Goal: Information Seeking & Learning: Learn about a topic

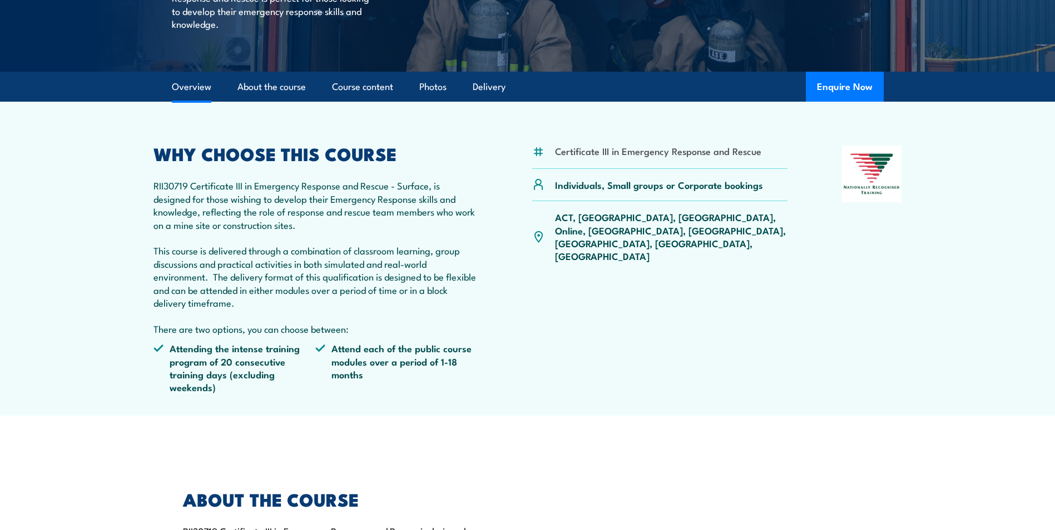
scroll to position [278, 0]
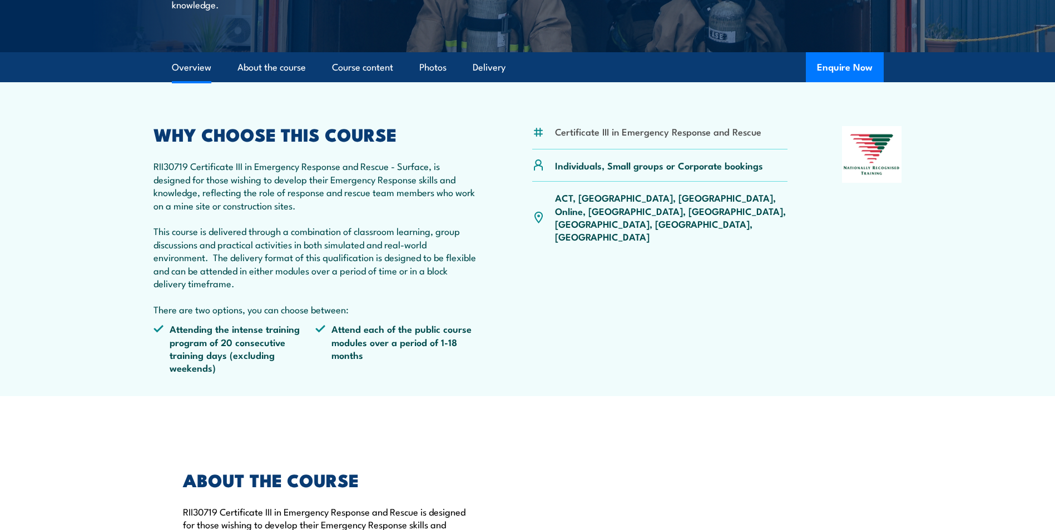
click at [441, 304] on p "RII30719 Certificate III in Emergency Response and Rescue - Surface, is designe…" at bounding box center [315, 238] width 325 height 156
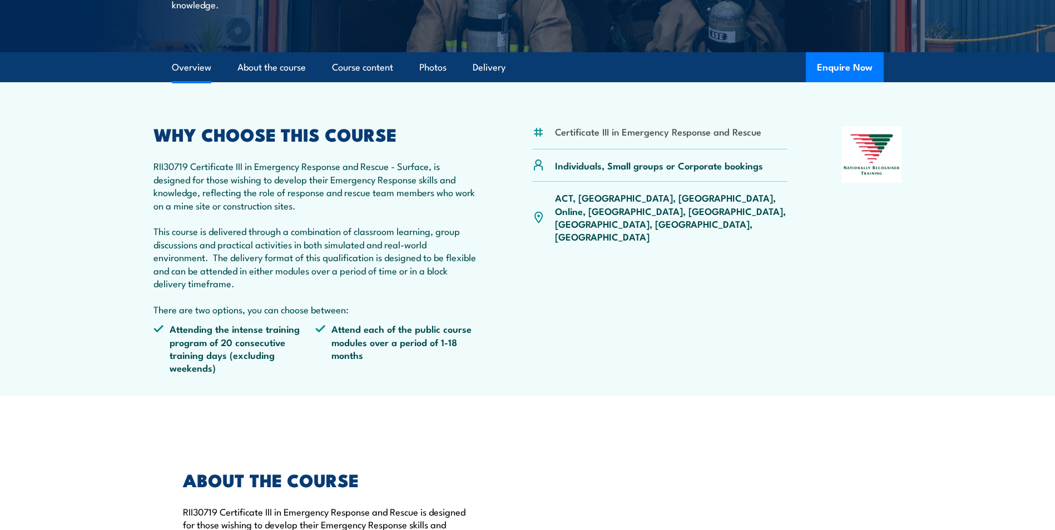
drag, startPoint x: 441, startPoint y: 304, endPoint x: 453, endPoint y: 328, distance: 27.3
click at [453, 328] on li "Attend each of the public course modules over a period of 1-18 months" at bounding box center [396, 348] width 162 height 52
click at [453, 327] on li "Attend each of the public course modules over a period of 1-18 months" at bounding box center [396, 348] width 162 height 52
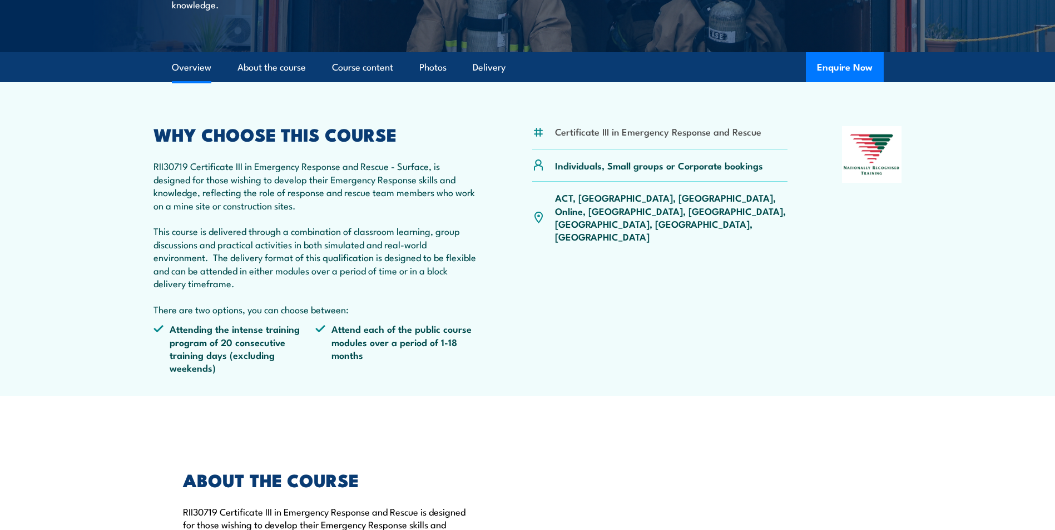
click at [342, 313] on p "RII30719 Certificate III in Emergency Response and Rescue - Surface, is designe…" at bounding box center [315, 238] width 325 height 156
click at [215, 165] on p "RII30719 Certificate III in Emergency Response and Rescue - Surface, is designe…" at bounding box center [315, 238] width 325 height 156
drag, startPoint x: 215, startPoint y: 165, endPoint x: 221, endPoint y: 176, distance: 12.4
click at [221, 176] on p "RII30719 Certificate III in Emergency Response and Rescue - Surface, is designe…" at bounding box center [315, 238] width 325 height 156
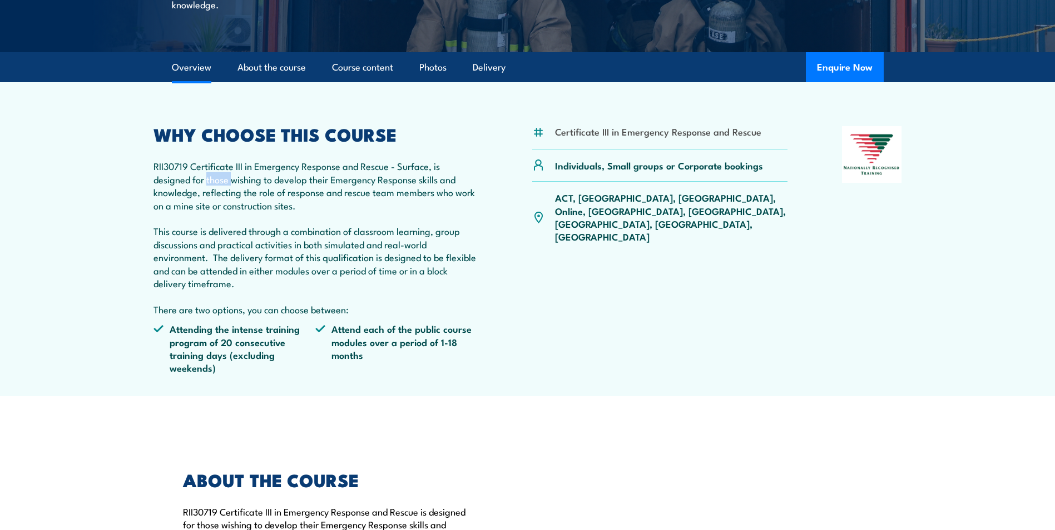
click at [221, 176] on p "RII30719 Certificate III in Emergency Response and Rescue - Surface, is designe…" at bounding box center [315, 238] width 325 height 156
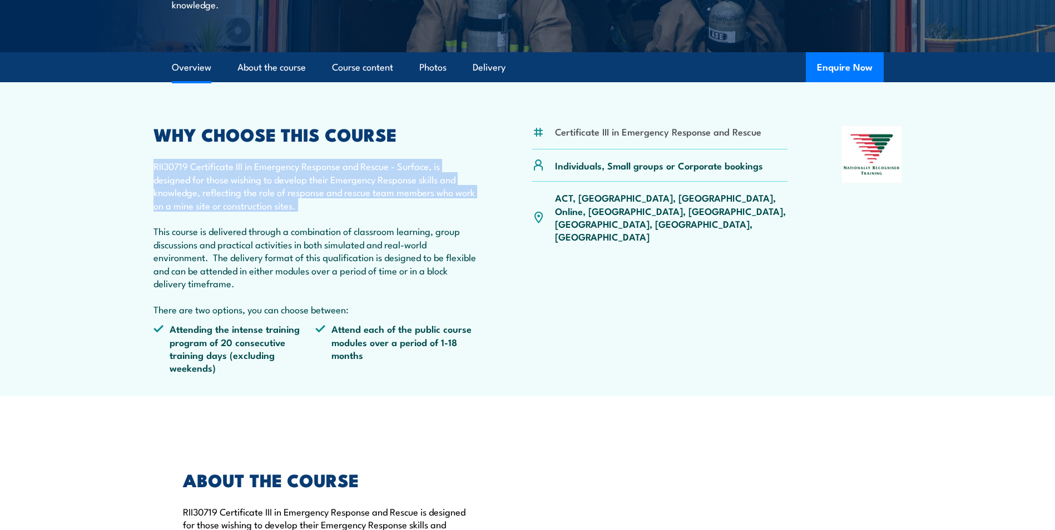
click at [221, 176] on p "RII30719 Certificate III in Emergency Response and Rescue - Surface, is designe…" at bounding box center [315, 238] width 325 height 156
drag, startPoint x: 221, startPoint y: 176, endPoint x: 200, endPoint y: 162, distance: 24.8
click at [200, 162] on p "RII30719 Certificate III in Emergency Response and Rescue - Surface, is designe…" at bounding box center [315, 238] width 325 height 156
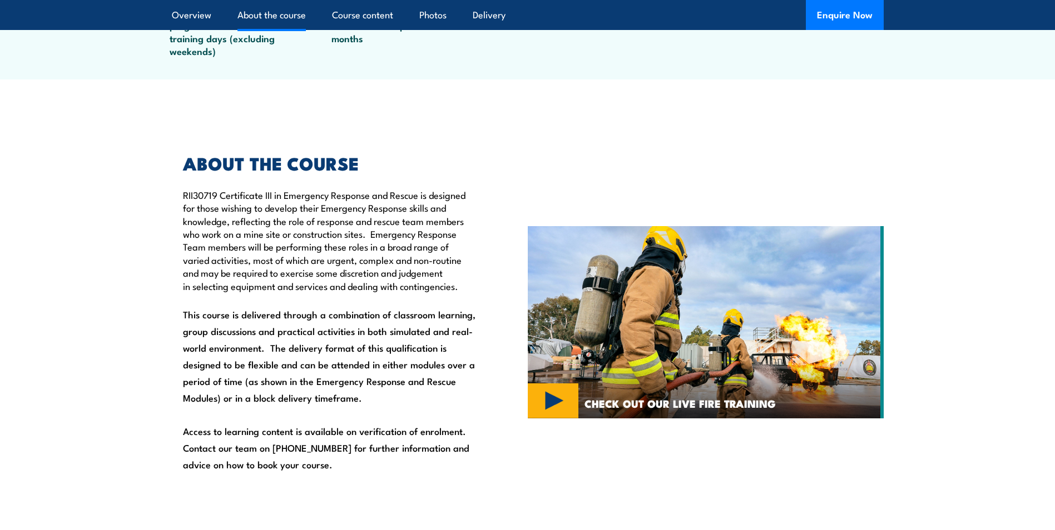
scroll to position [612, 0]
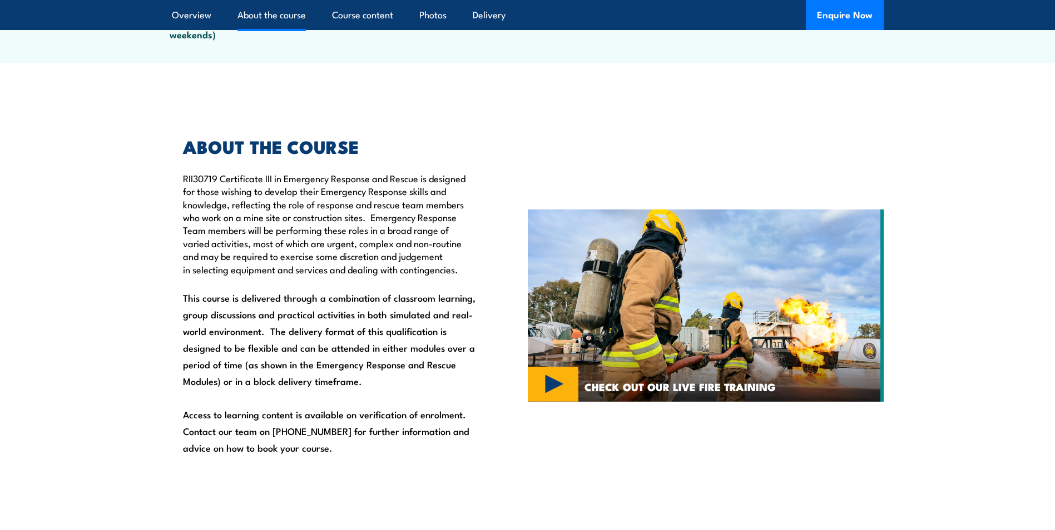
click at [716, 367] on img at bounding box center [706, 306] width 356 height 192
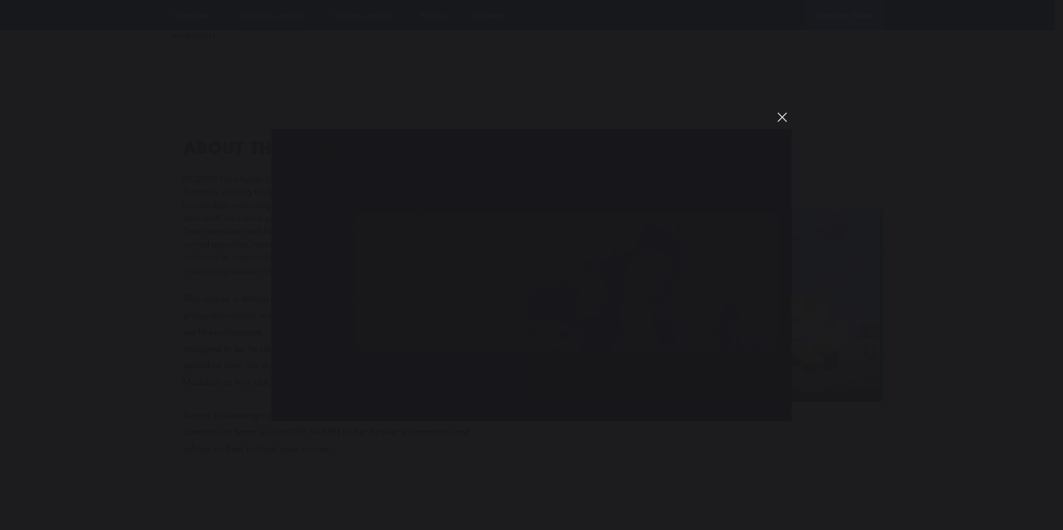
click at [787, 116] on button "You can close this modal content with the ESC key" at bounding box center [782, 117] width 19 height 19
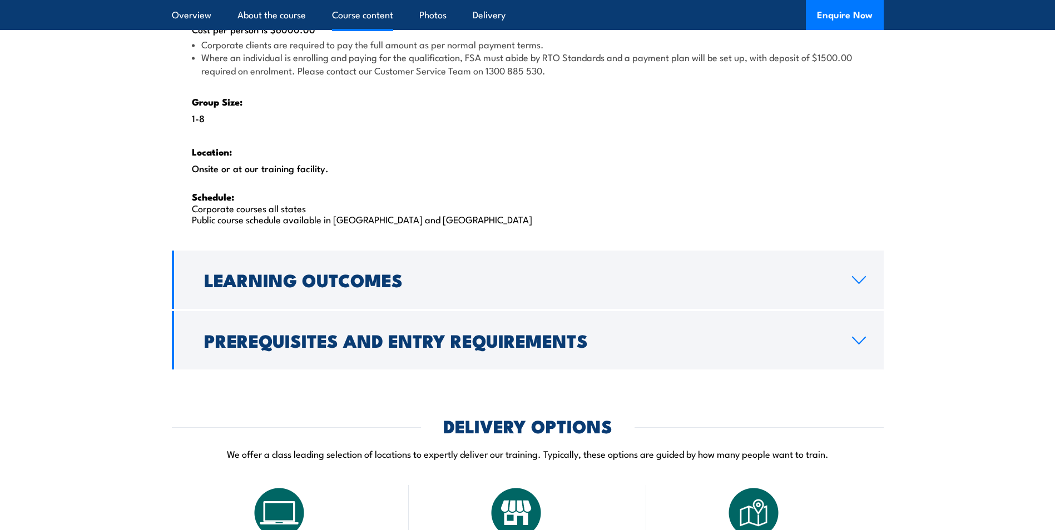
scroll to position [1779, 0]
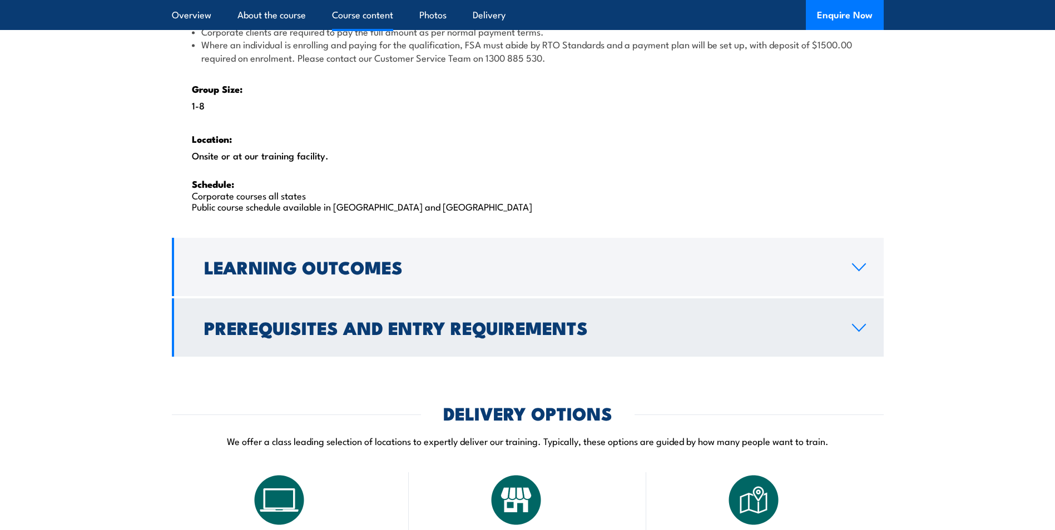
click at [548, 320] on h2 "Prerequisites and Entry Requirements" at bounding box center [519, 328] width 630 height 16
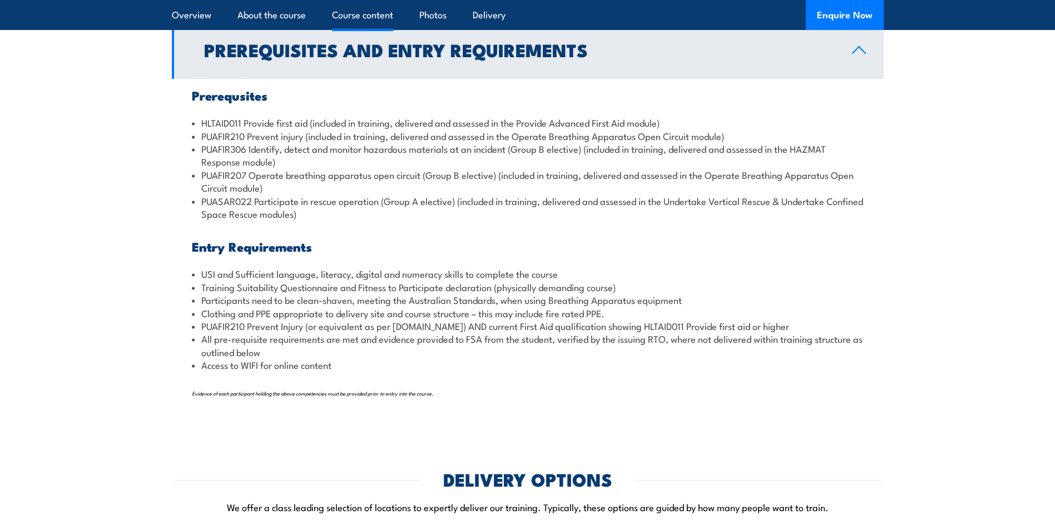
scroll to position [1276, 0]
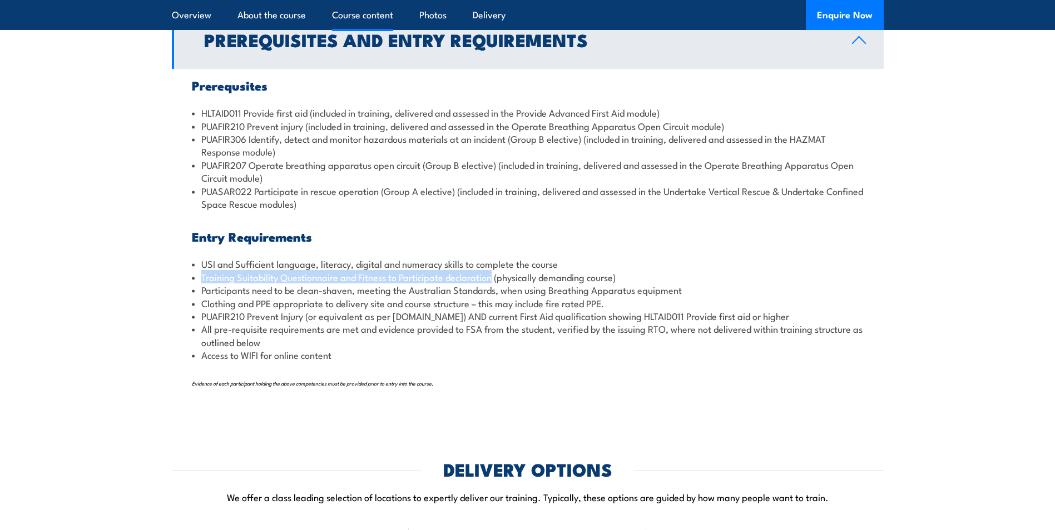
drag, startPoint x: 202, startPoint y: 275, endPoint x: 494, endPoint y: 275, distance: 291.9
click at [494, 275] on li "Training Suitability Questionnaire and Fitness to Participate declaration (phys…" at bounding box center [528, 277] width 672 height 13
drag, startPoint x: 494, startPoint y: 275, endPoint x: 478, endPoint y: 273, distance: 16.8
copy li "Training Suitability Questionnaire and Fitness to Participate declaration"
